Goal: Information Seeking & Learning: Learn about a topic

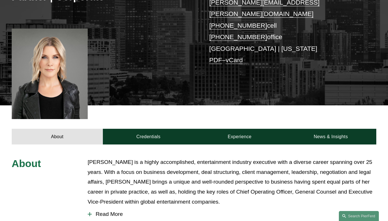
scroll to position [133, 0]
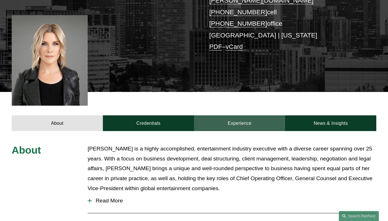
click at [233, 115] on link "Experience" at bounding box center [239, 123] width 91 height 16
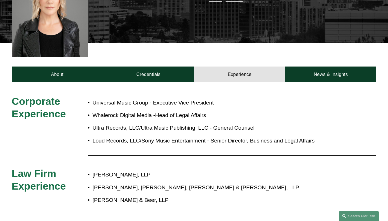
scroll to position [180, 0]
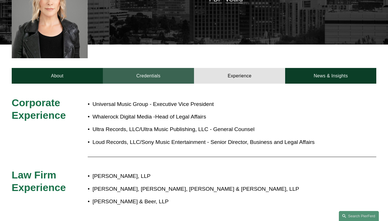
click at [165, 68] on link "Credentials" at bounding box center [148, 76] width 91 height 16
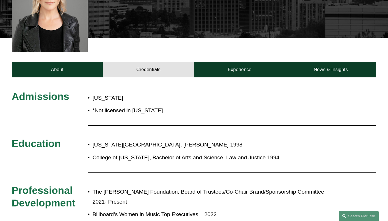
scroll to position [186, 0]
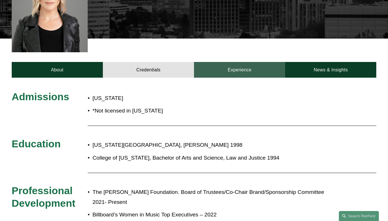
click at [237, 62] on link "Experience" at bounding box center [239, 70] width 91 height 16
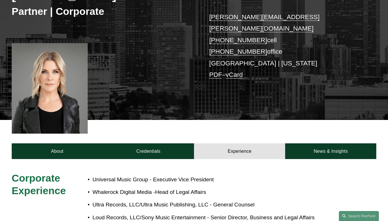
scroll to position [104, 0]
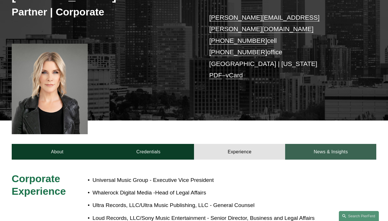
click at [332, 144] on link "News & Insights" at bounding box center [330, 152] width 91 height 16
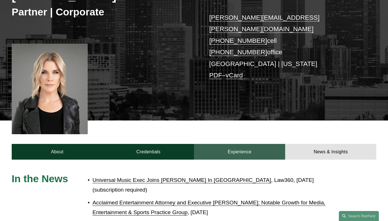
click at [257, 144] on link "Experience" at bounding box center [239, 152] width 91 height 16
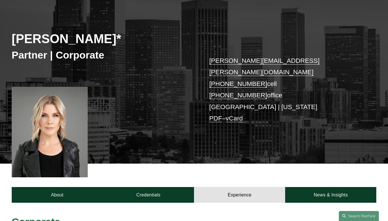
scroll to position [0, 0]
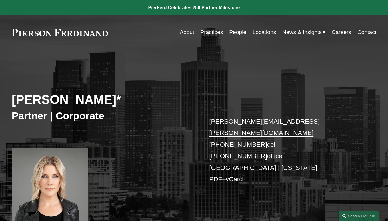
click at [207, 33] on link "Practices" at bounding box center [211, 32] width 23 height 11
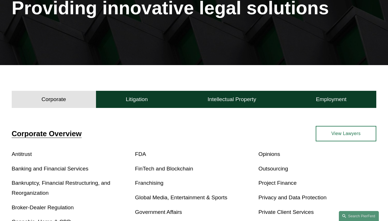
scroll to position [92, 0]
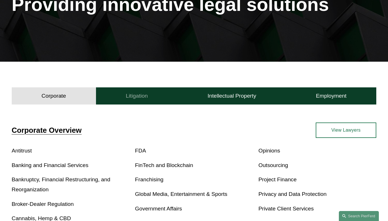
click at [146, 95] on h4 "Litigation" at bounding box center [137, 96] width 22 height 7
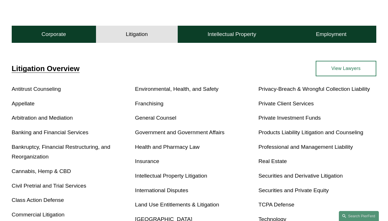
scroll to position [152, 0]
